Goal: Task Accomplishment & Management: Manage account settings

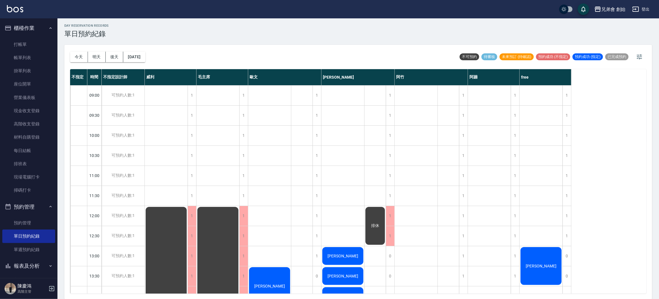
scroll to position [345, 0]
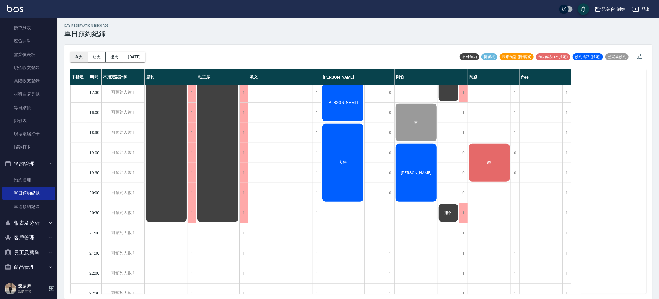
click at [77, 56] on button "今天" at bounding box center [79, 57] width 18 height 11
click at [100, 60] on button "明天" at bounding box center [97, 57] width 18 height 11
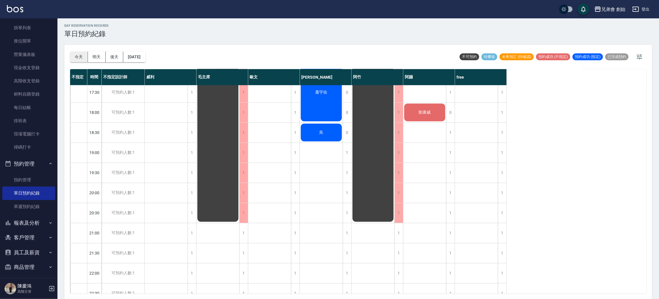
click at [77, 57] on button "今天" at bounding box center [79, 57] width 18 height 11
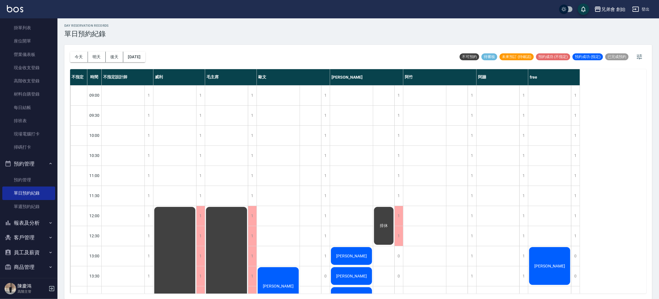
scroll to position [215, 0]
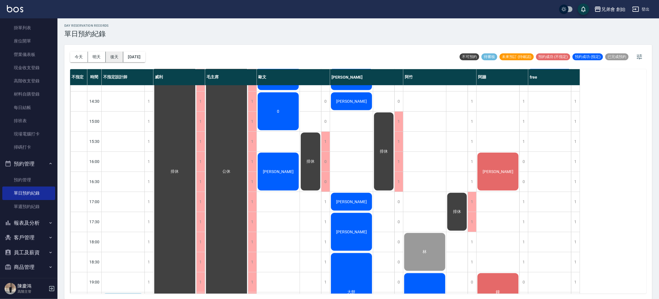
drag, startPoint x: 77, startPoint y: 59, endPoint x: 122, endPoint y: 55, distance: 45.3
click at [77, 59] on button "今天" at bounding box center [79, 57] width 18 height 11
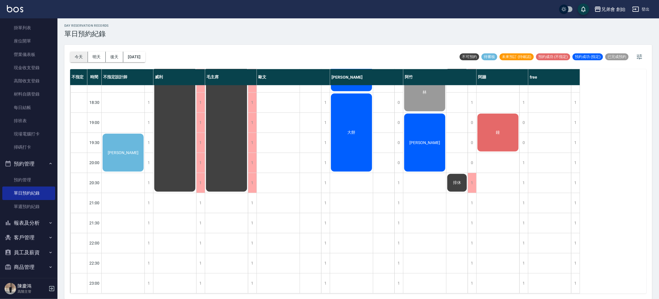
click at [82, 52] on button "今天" at bounding box center [79, 57] width 18 height 11
click at [124, 157] on div "[PERSON_NAME]" at bounding box center [123, 153] width 43 height 40
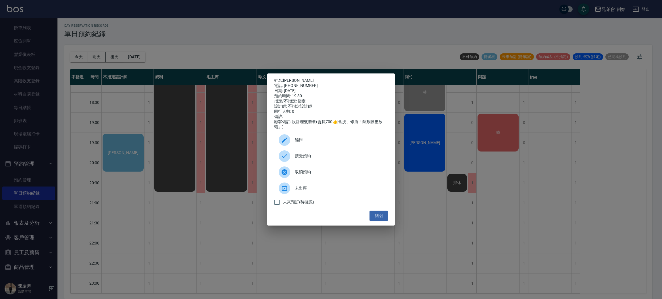
click at [192, 57] on div "姓名: [PERSON_NAME] 電話: [PHONE_NUMBER] 日期: [DATE] 預約時間: 19:30 指定/不指定: 指定 設計師: 不指定…" at bounding box center [331, 149] width 662 height 299
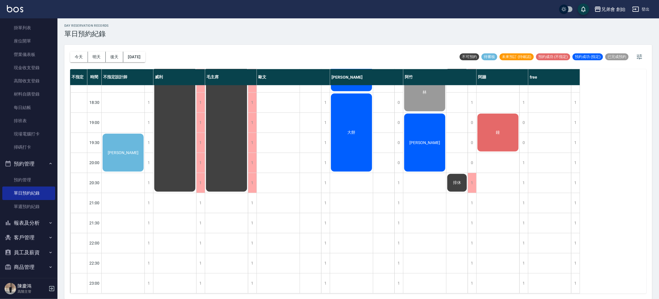
click at [499, 131] on div "鐘" at bounding box center [498, 133] width 43 height 40
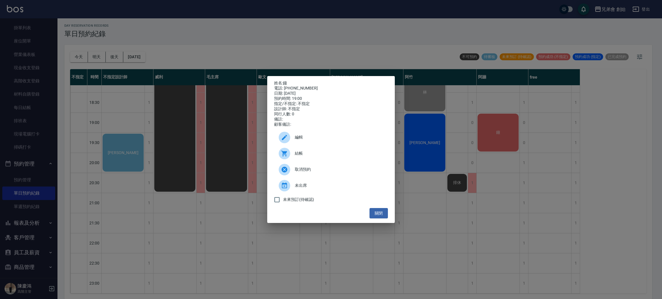
click at [503, 127] on div "姓名: 鐘 電話: [PHONE_NUMBER] 日期: [DATE] 預約時間: 19:00 指定/不指定: 不指定 設計師: 不指定 同行人數: 0 備註…" at bounding box center [331, 149] width 662 height 299
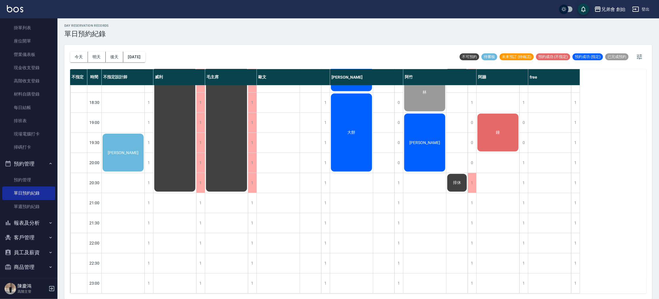
click at [129, 151] on span "[PERSON_NAME]" at bounding box center [123, 153] width 33 height 5
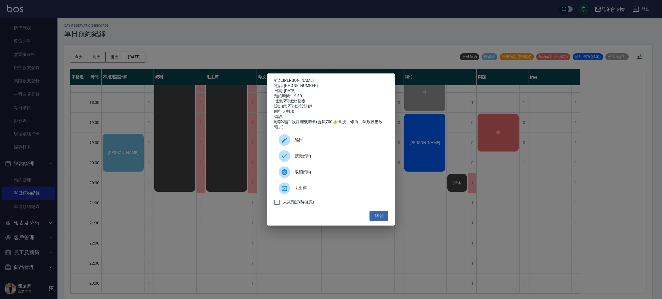
click at [291, 143] on div at bounding box center [287, 140] width 16 height 11
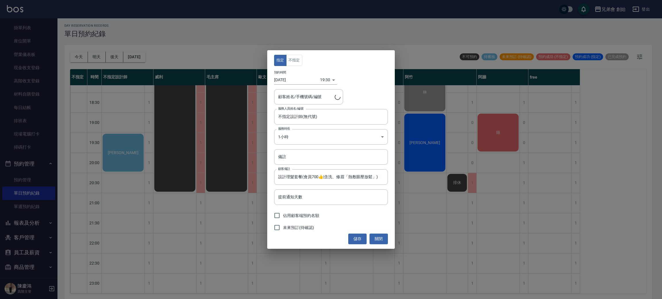
type input "[PERSON_NAME]/0903287710/"
click at [299, 62] on button "不指定" at bounding box center [294, 60] width 16 height 11
click at [306, 116] on input "不指定設計師(無代號)" at bounding box center [327, 117] width 100 height 10
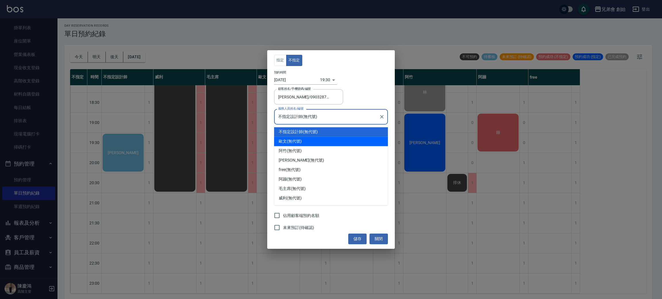
click at [298, 144] on div "[PERSON_NAME](無代號)" at bounding box center [331, 141] width 114 height 9
type input "[PERSON_NAME](無代號)"
click at [298, 144] on body "兄弟會 創始 登出 櫃檯作業 打帳單 帳單列表 掛單列表 座位開單 營業儀表板 現金收支登錄 高階收支登錄 材料自購登錄 每日結帳 排班表 現場電腦打卡 掃碼…" at bounding box center [331, 149] width 662 height 301
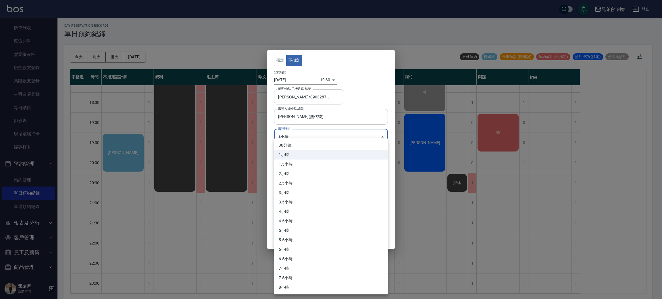
click at [418, 111] on div at bounding box center [331, 149] width 662 height 299
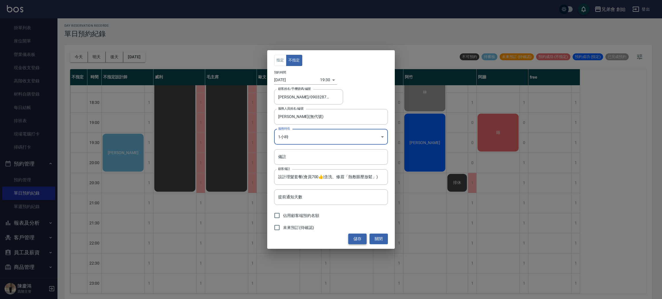
click at [354, 239] on button "儲存" at bounding box center [357, 239] width 18 height 11
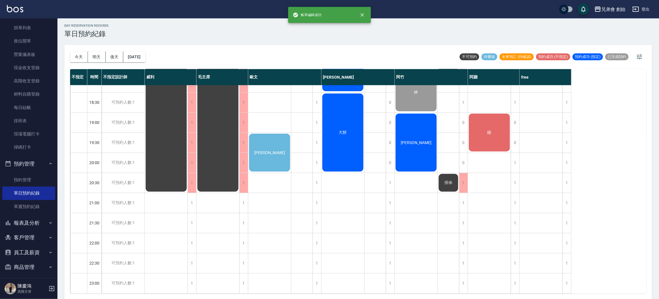
click at [268, 152] on div "[PERSON_NAME]" at bounding box center [269, 153] width 43 height 40
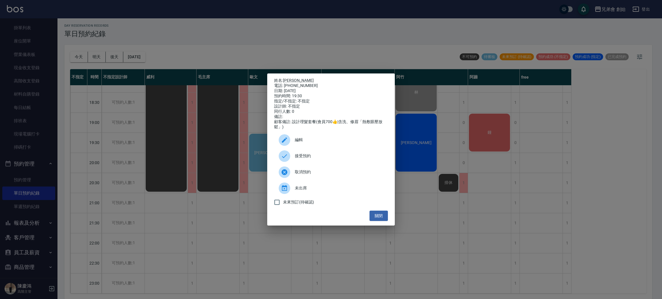
click at [314, 159] on span "接受預約" at bounding box center [339, 156] width 89 height 6
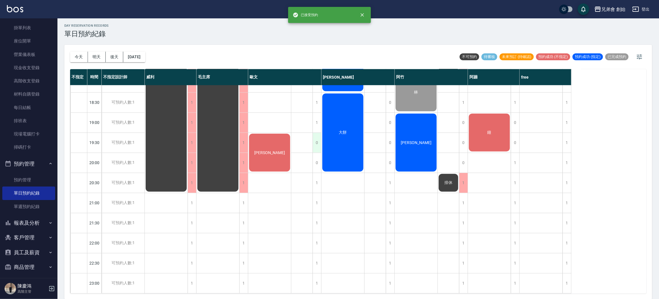
click at [318, 136] on div "0" at bounding box center [317, 143] width 9 height 20
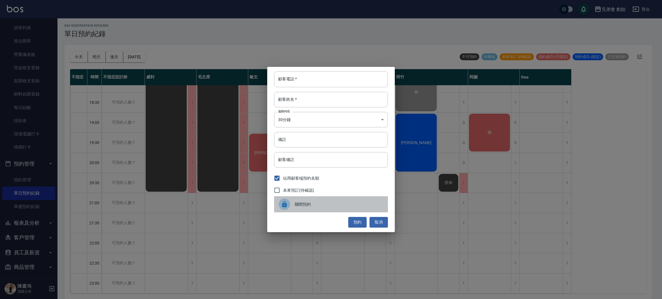
click at [299, 201] on div "關閉預約" at bounding box center [331, 205] width 114 height 16
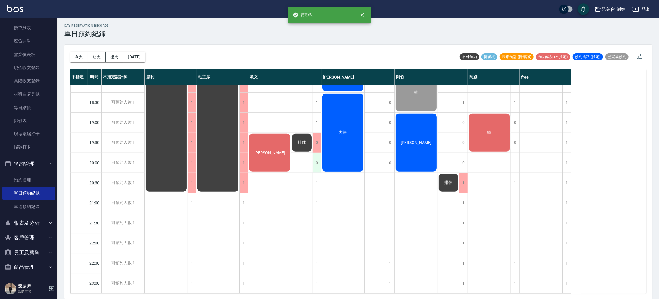
click at [316, 161] on div "0" at bounding box center [317, 163] width 9 height 20
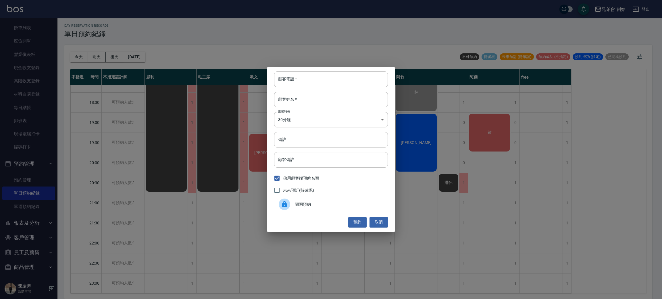
click at [295, 203] on span "關閉預約" at bounding box center [339, 205] width 89 height 6
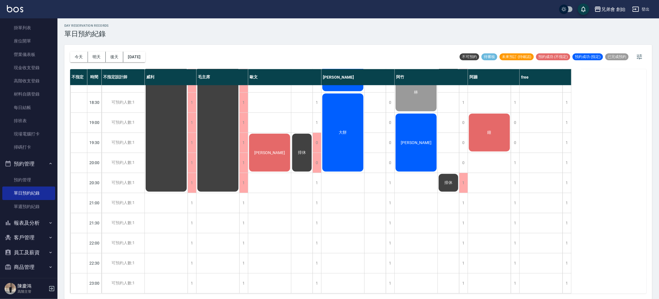
click at [490, 130] on span "鐘" at bounding box center [490, 132] width 6 height 5
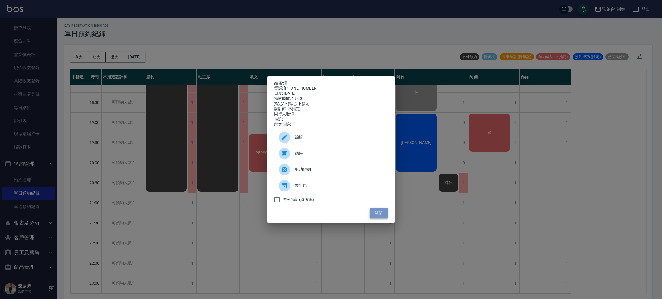
click at [378, 217] on button "關閉" at bounding box center [379, 213] width 18 height 11
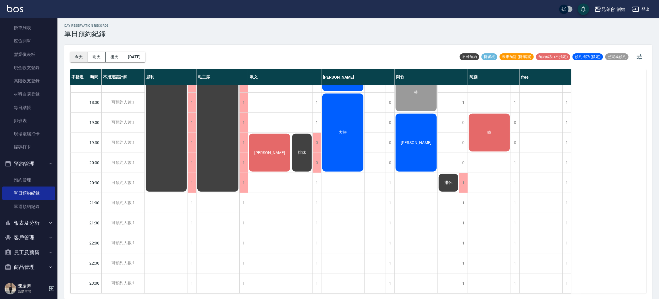
click at [74, 55] on button "今天" at bounding box center [79, 57] width 18 height 11
